Goal: Task Accomplishment & Management: Complete application form

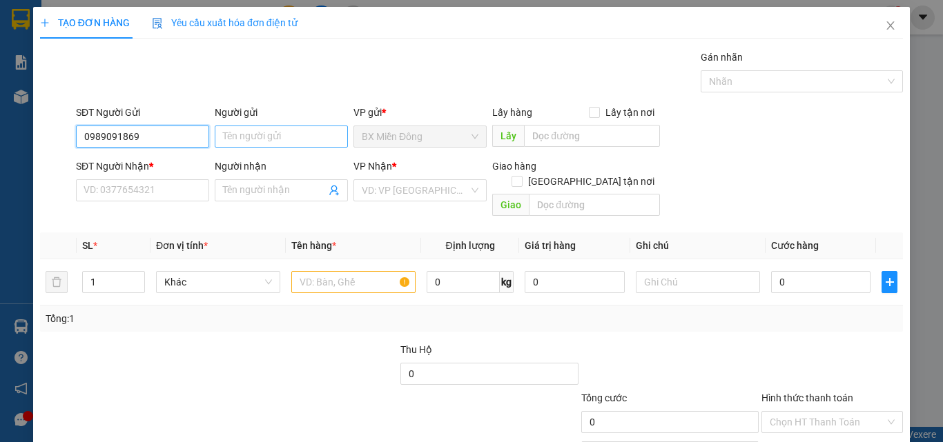
type input "0989091869"
click at [282, 142] on input "Người gửi" at bounding box center [281, 137] width 133 height 22
type input "t"
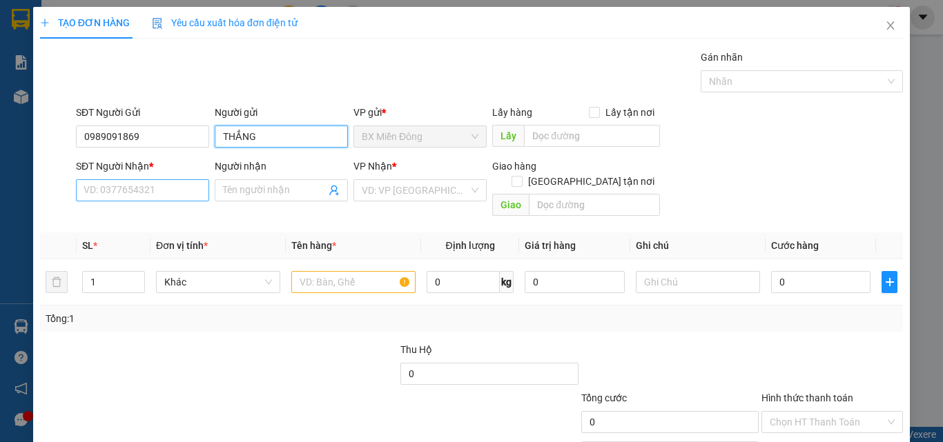
type input "THẮNG"
click at [170, 191] on input "SĐT Người Nhận *" at bounding box center [142, 190] width 133 height 22
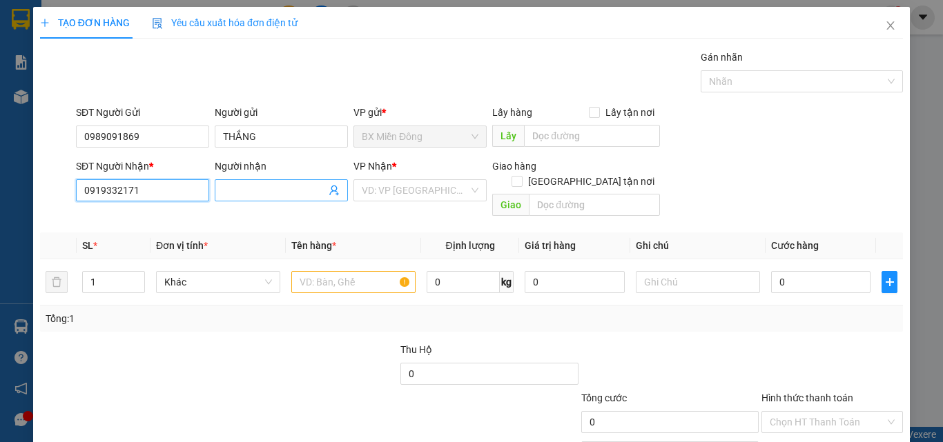
type input "0919332171"
click at [243, 190] on input "Người nhận" at bounding box center [274, 190] width 103 height 15
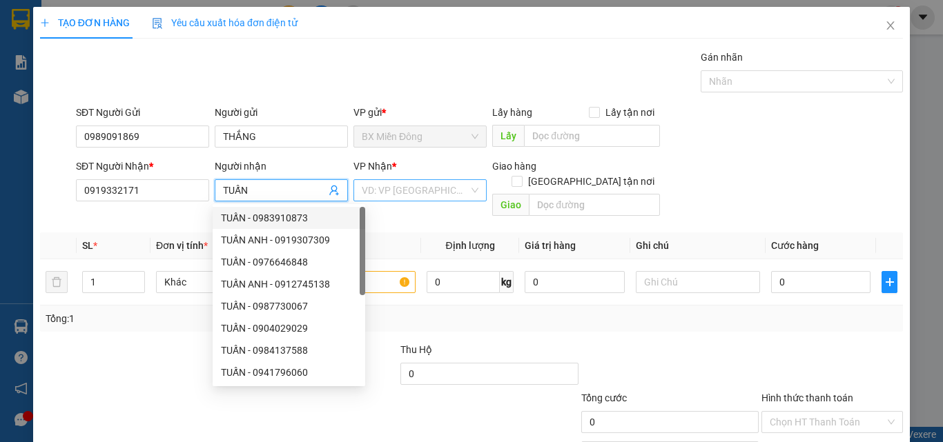
type input "TUẤN"
click at [413, 200] on input "search" at bounding box center [415, 190] width 107 height 21
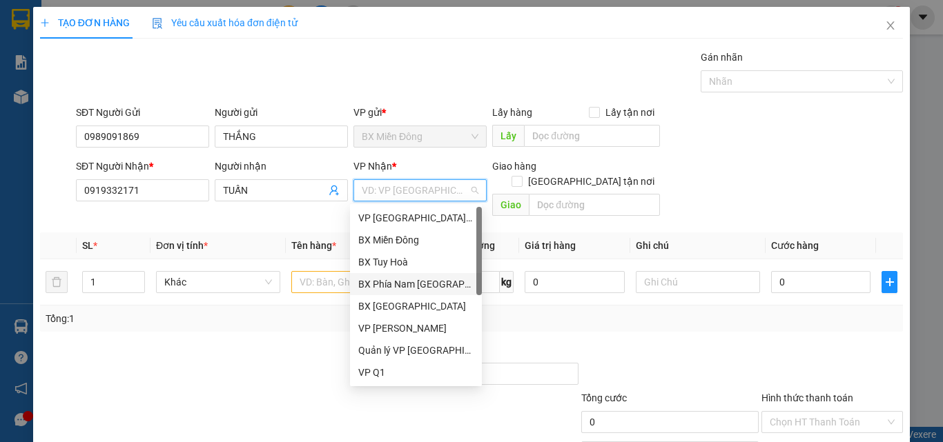
click at [421, 280] on div "BX Phía Nam [GEOGRAPHIC_DATA]" at bounding box center [415, 284] width 115 height 15
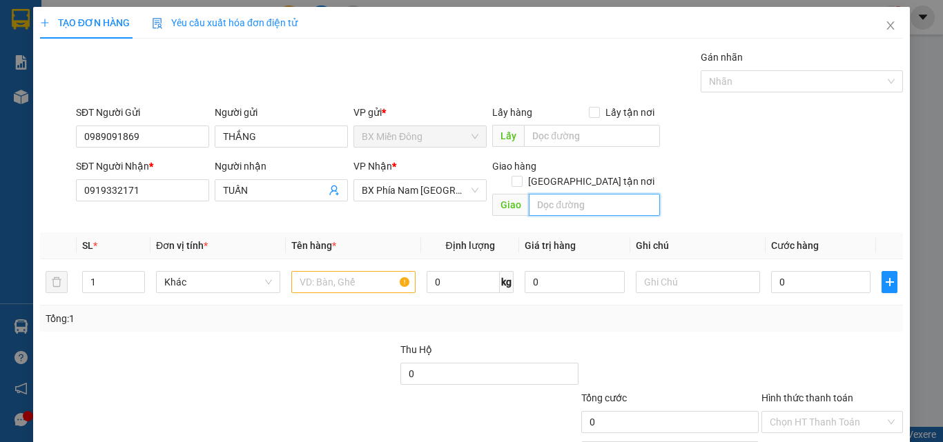
click at [558, 195] on input "text" at bounding box center [594, 205] width 131 height 22
type input "BƯU ĐIỆN CAM RANH"
click at [327, 275] on input "text" at bounding box center [353, 282] width 124 height 22
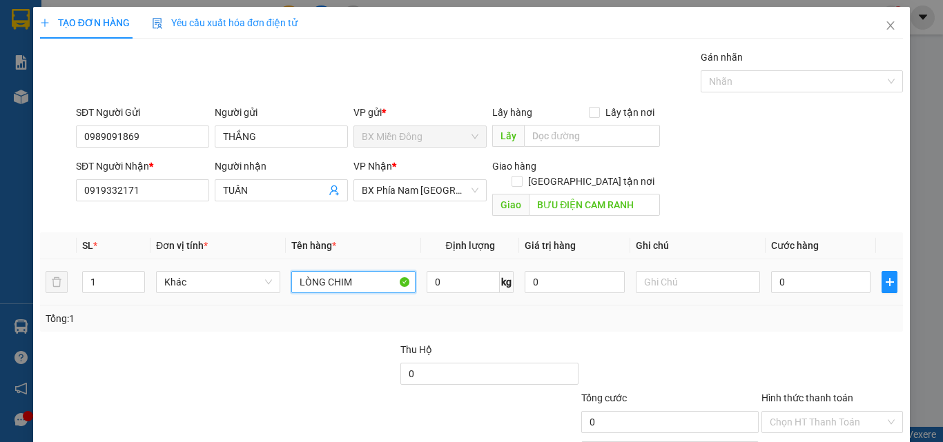
type input "LÒNG CHIM"
type input "SỐ XE 08955 - 0935777388"
type input "1"
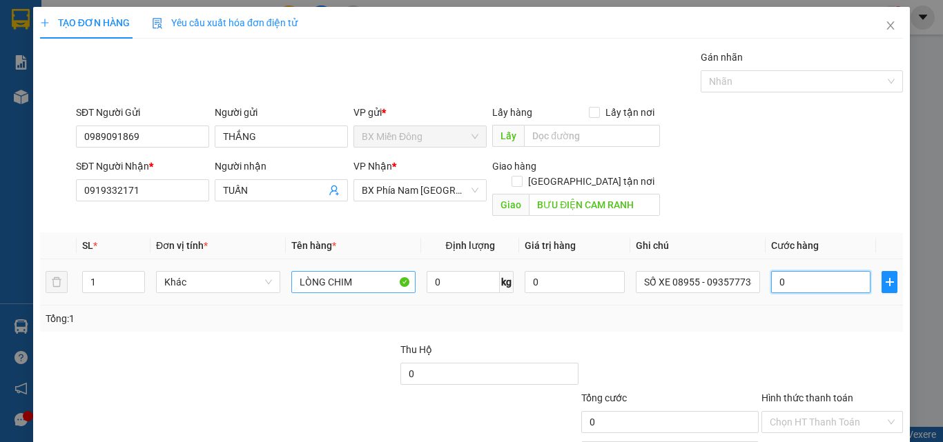
type input "1"
type input "15"
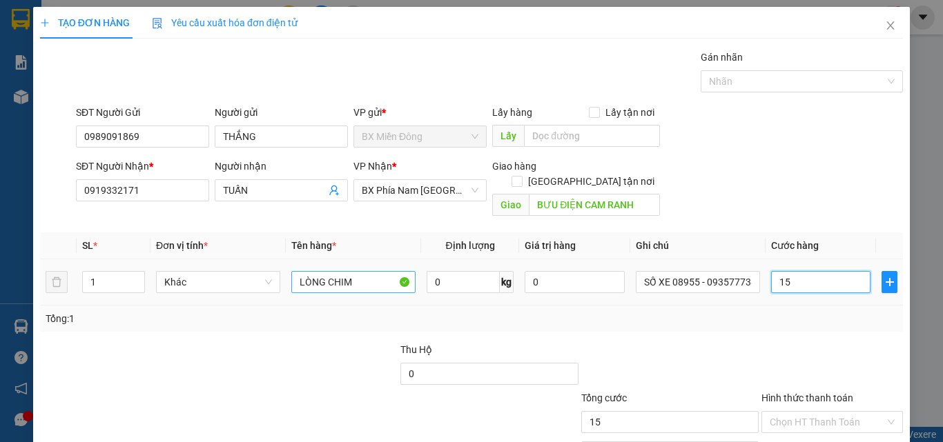
type input "150"
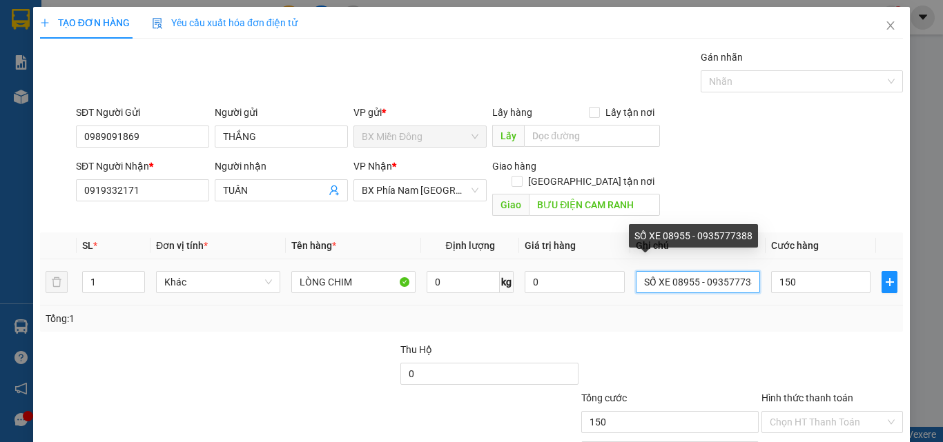
click at [739, 271] on input "SỐ XE 08955 - 0935777388" at bounding box center [698, 282] width 124 height 22
type input "150.000"
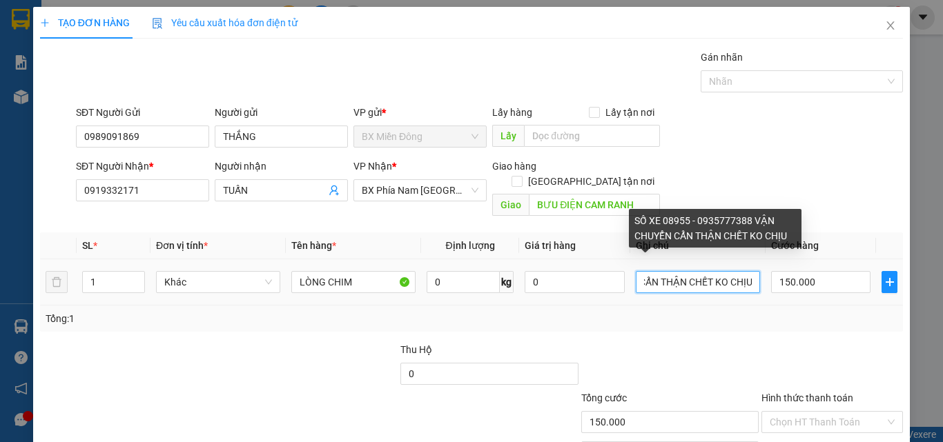
scroll to position [0, 186]
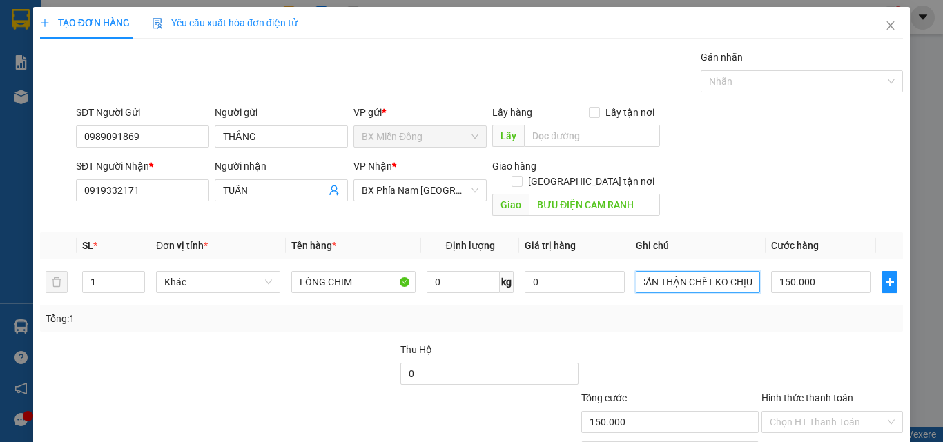
type input "SỐ XE 08955 - 0935777388 VẬN CHUYỂN CẨN THẬN CHẾT KO CHỊU"
click at [817, 311] on div "Tổng: 1" at bounding box center [472, 318] width 852 height 15
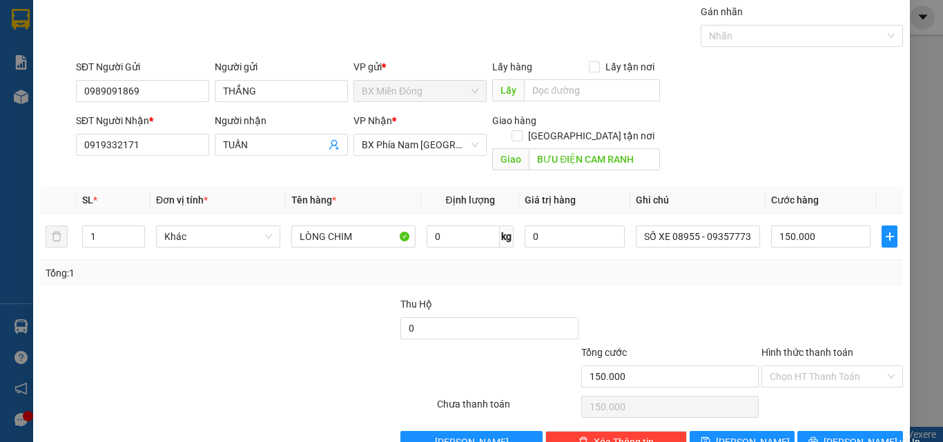
scroll to position [68, 0]
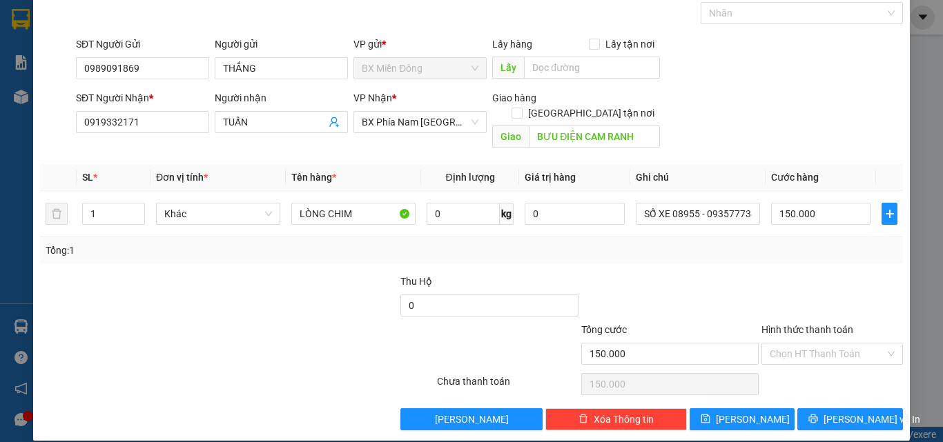
click at [796, 371] on div "Chọn HT Thanh Toán" at bounding box center [832, 385] width 144 height 28
click at [830, 409] on button "[PERSON_NAME] và In" at bounding box center [850, 420] width 106 height 22
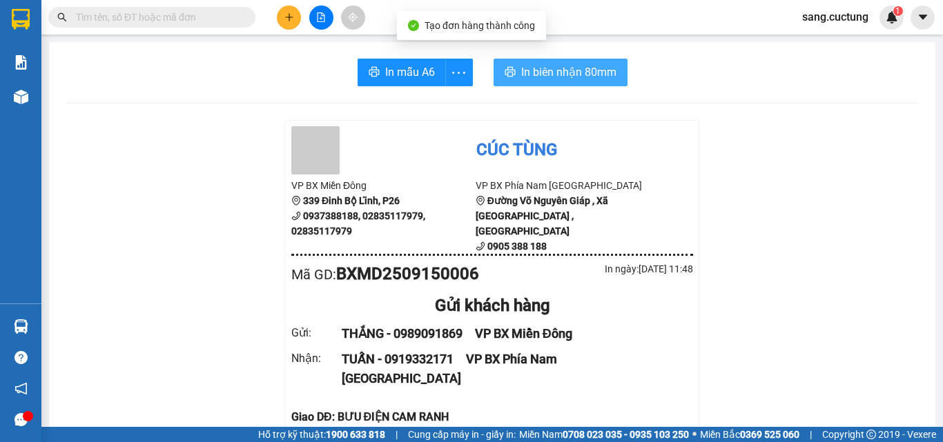
click at [565, 82] on button "In biên nhận 80mm" at bounding box center [561, 73] width 134 height 28
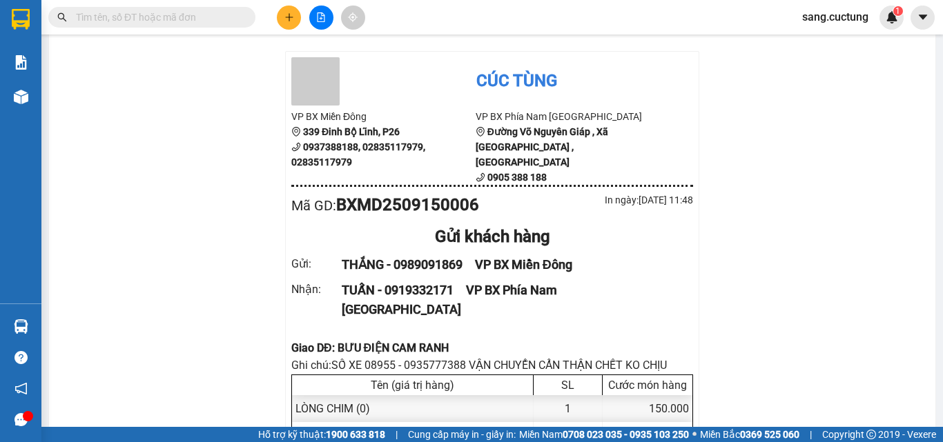
scroll to position [138, 0]
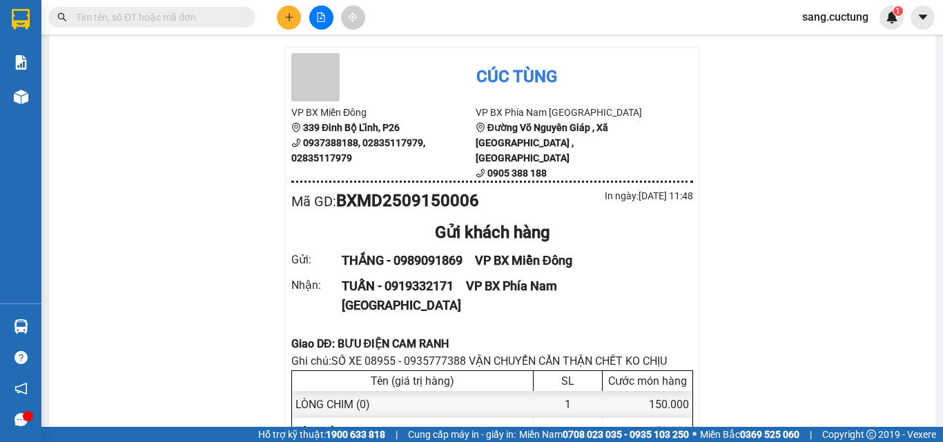
scroll to position [0, 0]
